Goal: Task Accomplishment & Management: Manage account settings

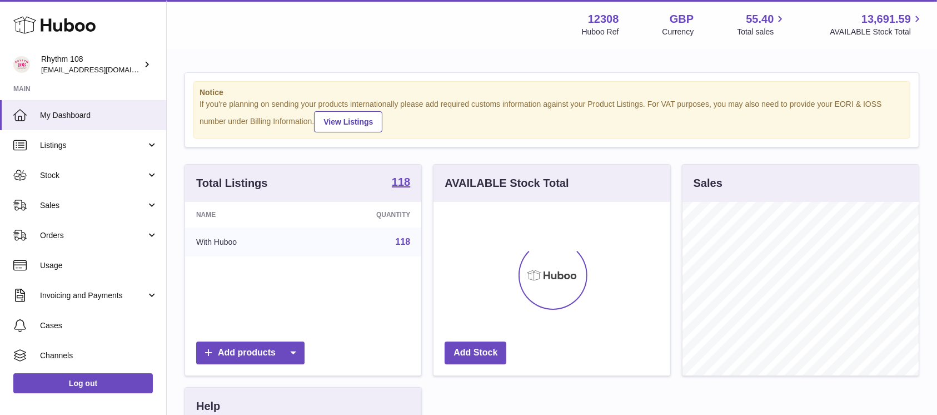
scroll to position [173, 236]
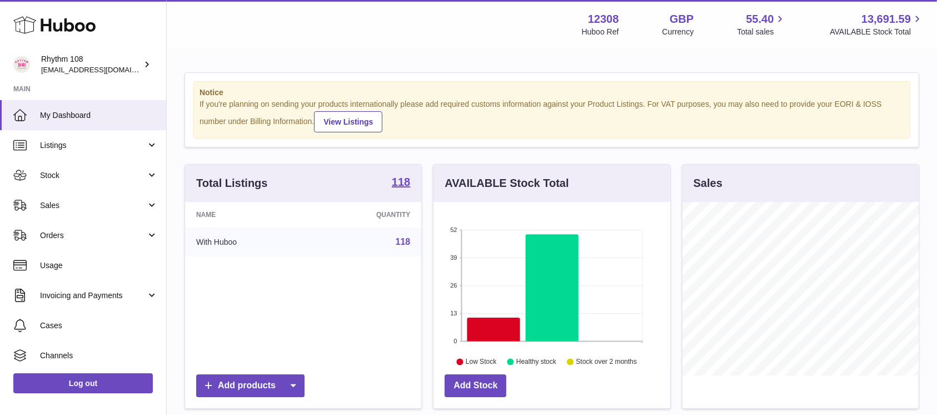
click at [348, 50] on div "Notice If you're planning on sending your products internationally please add r…" at bounding box center [552, 346] width 770 height 592
click at [50, 180] on span "Stock" at bounding box center [93, 175] width 106 height 11
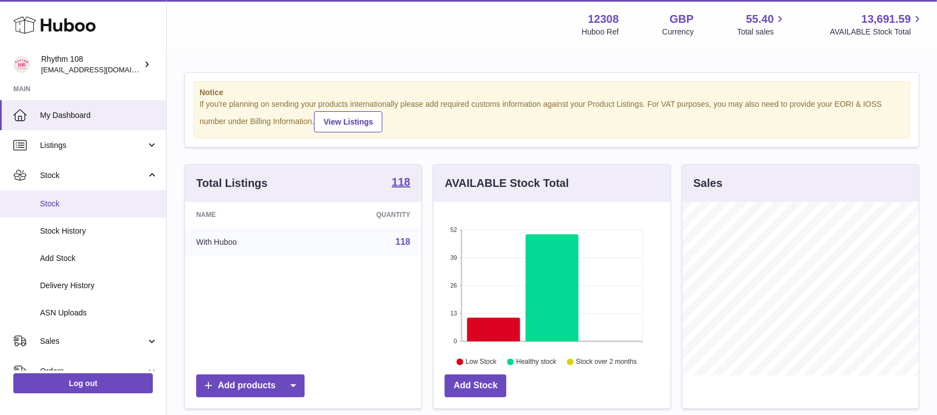
click at [68, 205] on span "Stock" at bounding box center [99, 203] width 118 height 11
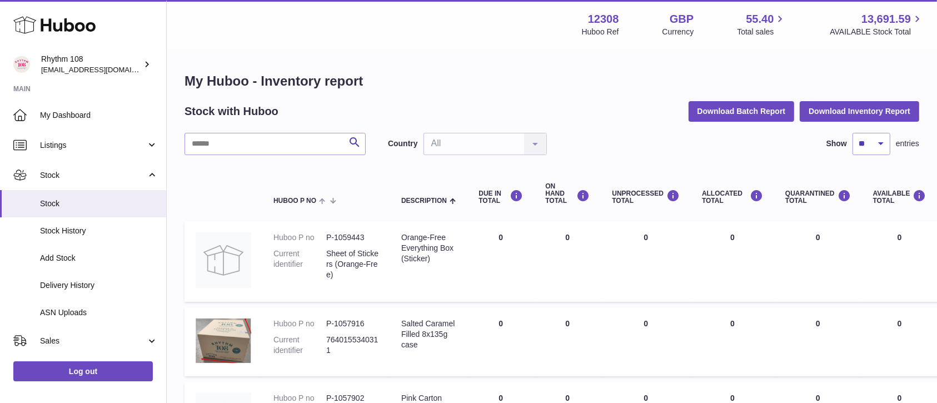
click at [422, 47] on div "Menu Huboo 12308 Huboo Ref GBP Currency 55.40 Total sales 13,691.59 AVAILABLE S…" at bounding box center [552, 24] width 770 height 49
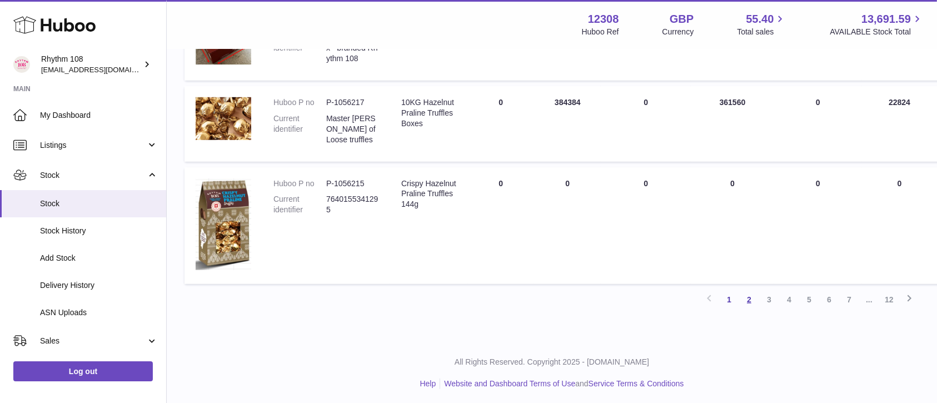
click at [751, 298] on link "2" at bounding box center [749, 300] width 20 height 20
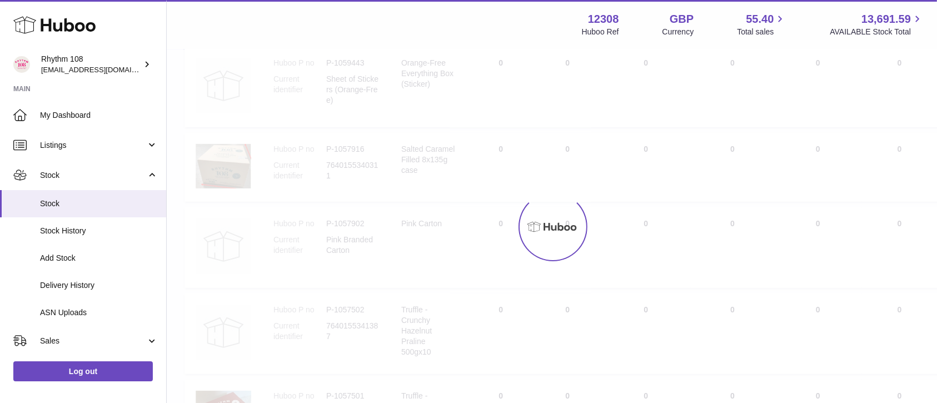
scroll to position [49, 0]
